Goal: Task Accomplishment & Management: Use online tool/utility

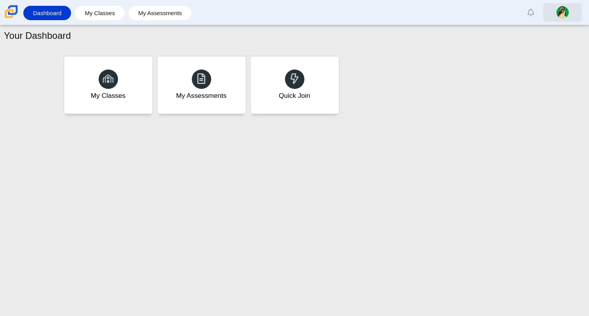
click at [561, 6] on img at bounding box center [562, 12] width 12 height 12
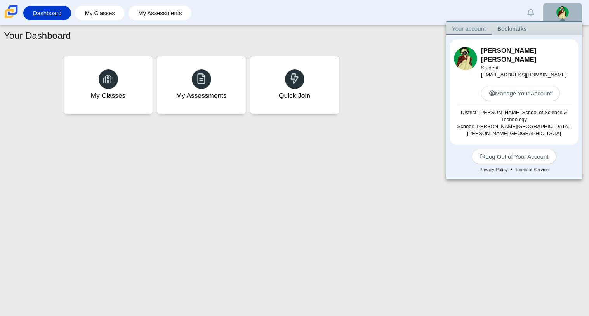
click at [361, 98] on div "My Classes My Assessments Quick Join" at bounding box center [295, 85] width 466 height 62
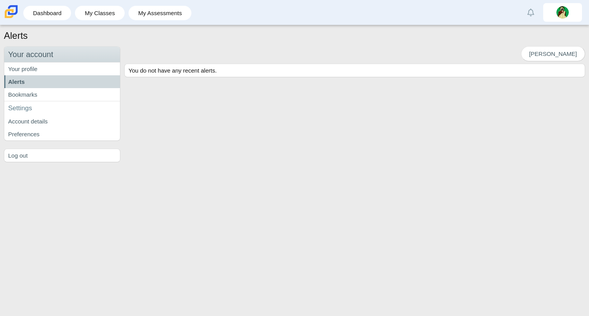
click at [379, 106] on div "Mark read You do not have any recent alerts." at bounding box center [352, 104] width 464 height 116
click at [225, 47] on div "[PERSON_NAME]" at bounding box center [354, 54] width 461 height 17
click at [13, 13] on img at bounding box center [11, 11] width 16 height 16
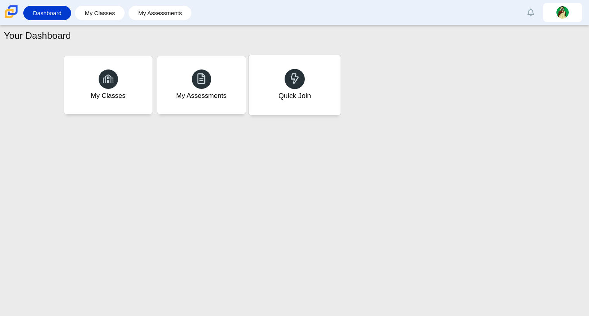
click at [272, 71] on div "Quick Join" at bounding box center [294, 85] width 92 height 60
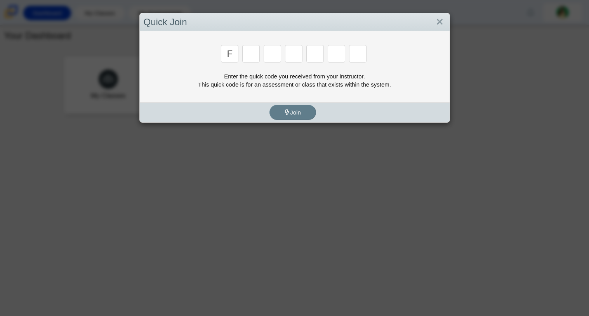
type input "F"
type input "7"
type input "m"
type input "c"
type input "h"
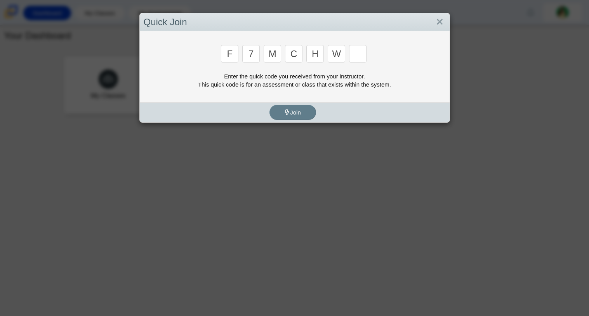
type input "w"
type input "k"
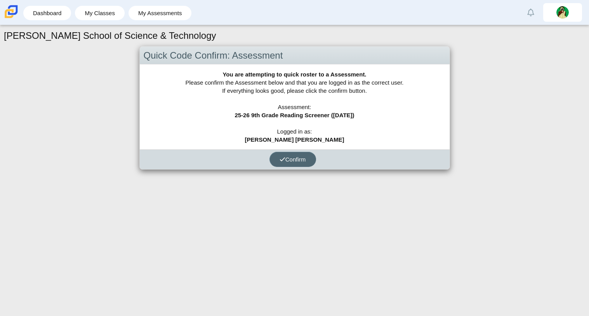
click at [291, 163] on button "Confirm" at bounding box center [292, 159] width 47 height 15
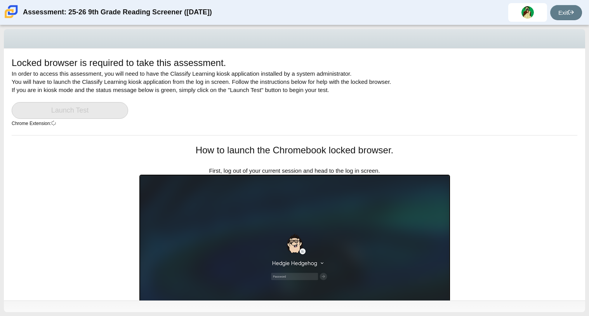
drag, startPoint x: 586, startPoint y: 68, endPoint x: 588, endPoint y: 81, distance: 12.5
click at [588, 81] on div "Locked browser is required to take this assessment. In order to access this ass…" at bounding box center [294, 170] width 589 height 291
